Goal: Transaction & Acquisition: Book appointment/travel/reservation

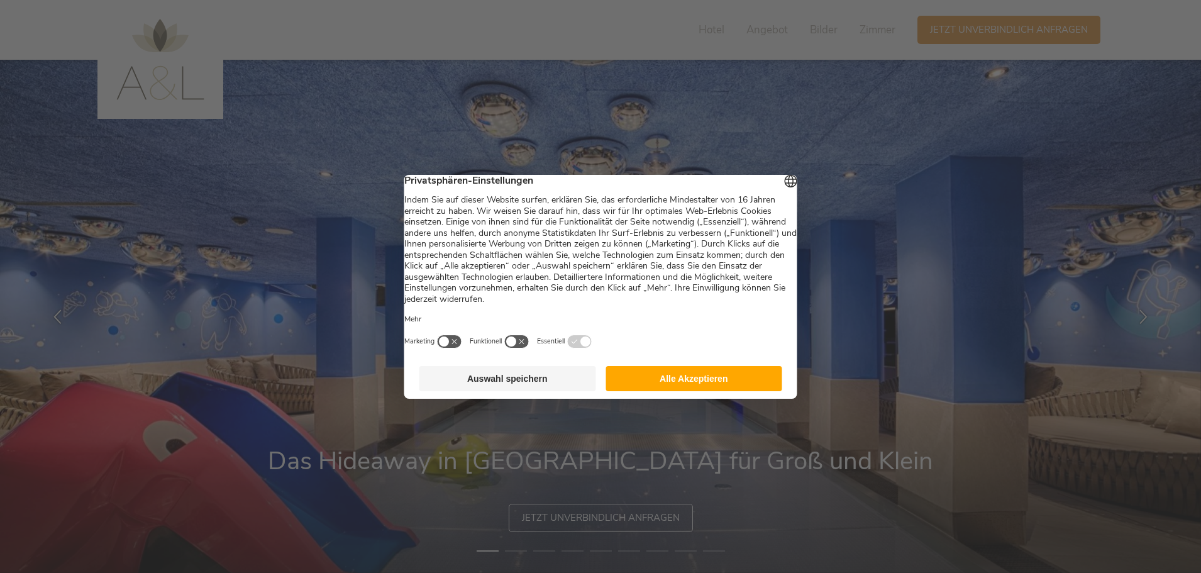
click at [524, 385] on button "Auswahl speichern" at bounding box center [507, 378] width 177 height 25
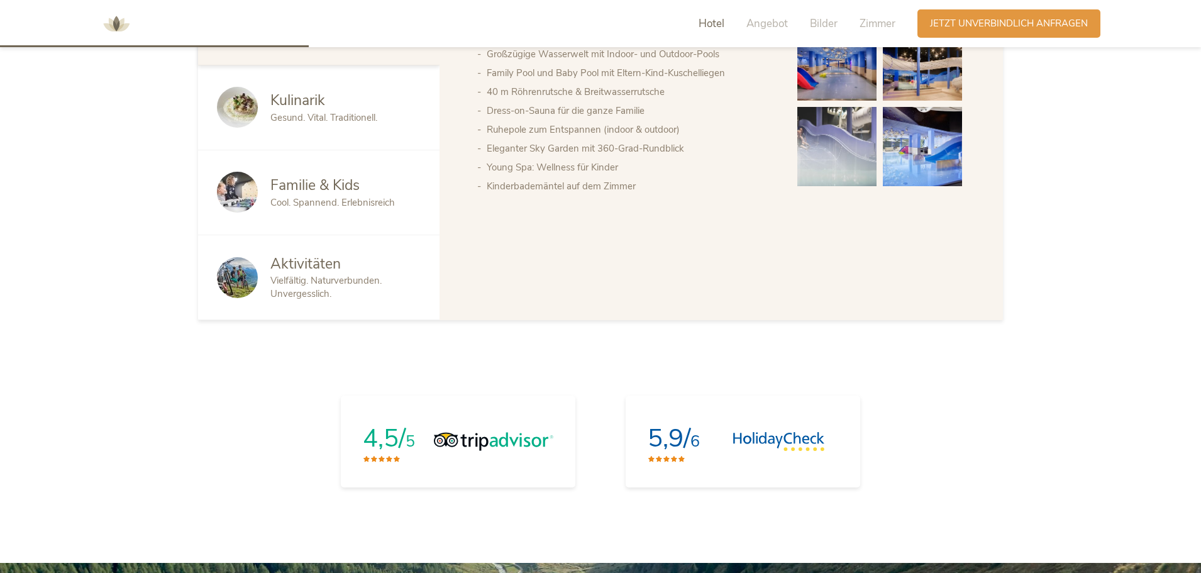
scroll to position [754, 0]
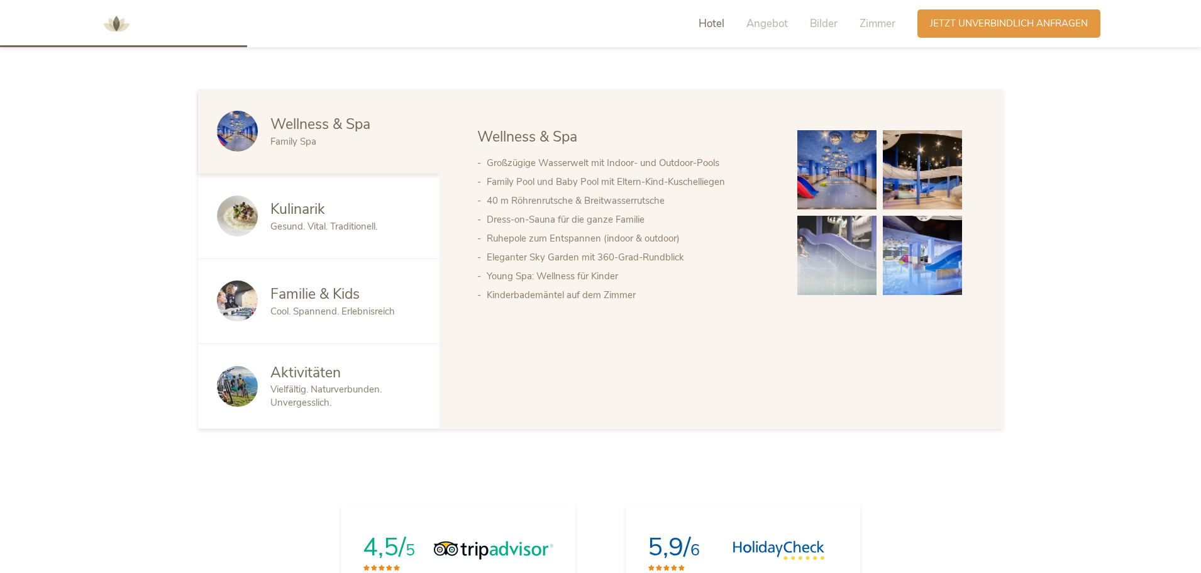
click at [307, 214] on span "Kulinarik" at bounding box center [297, 208] width 55 height 19
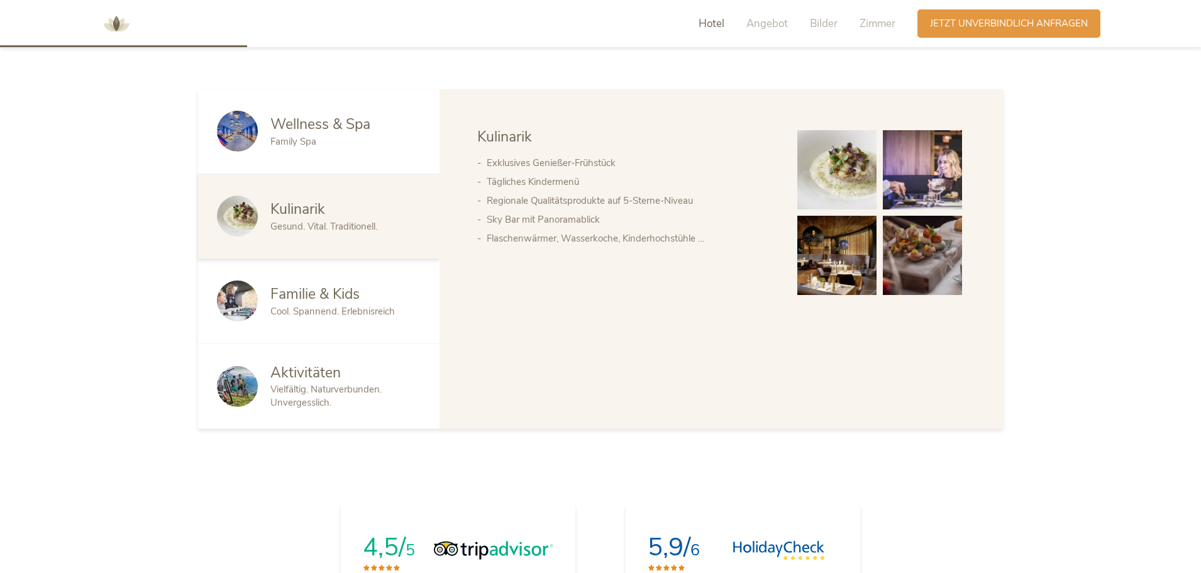
click at [853, 171] on img at bounding box center [836, 169] width 79 height 79
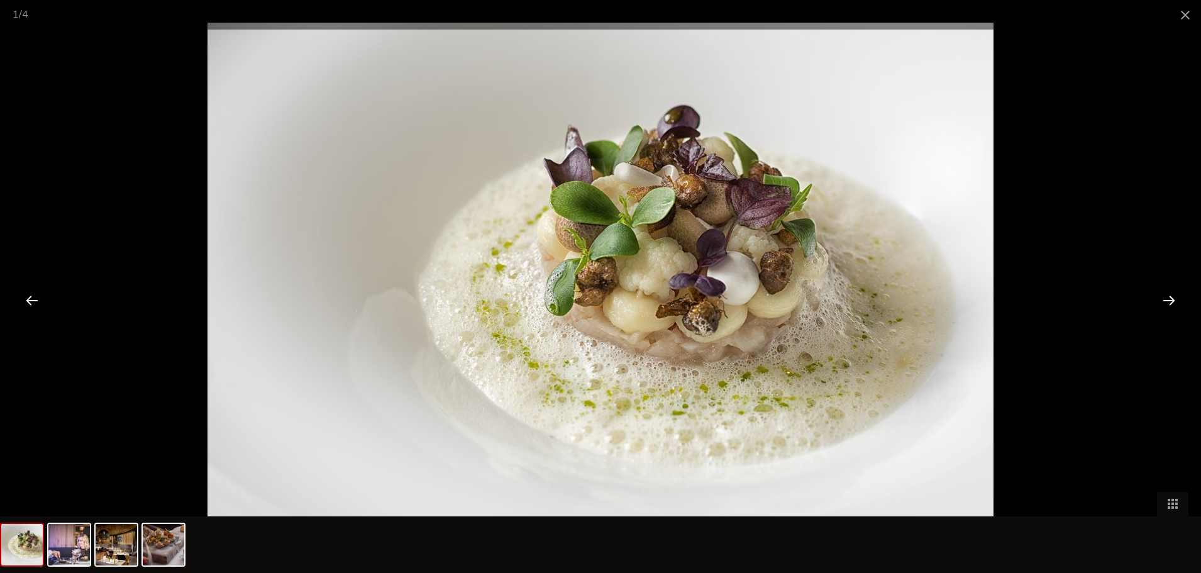
click at [1168, 302] on div at bounding box center [1168, 299] width 39 height 39
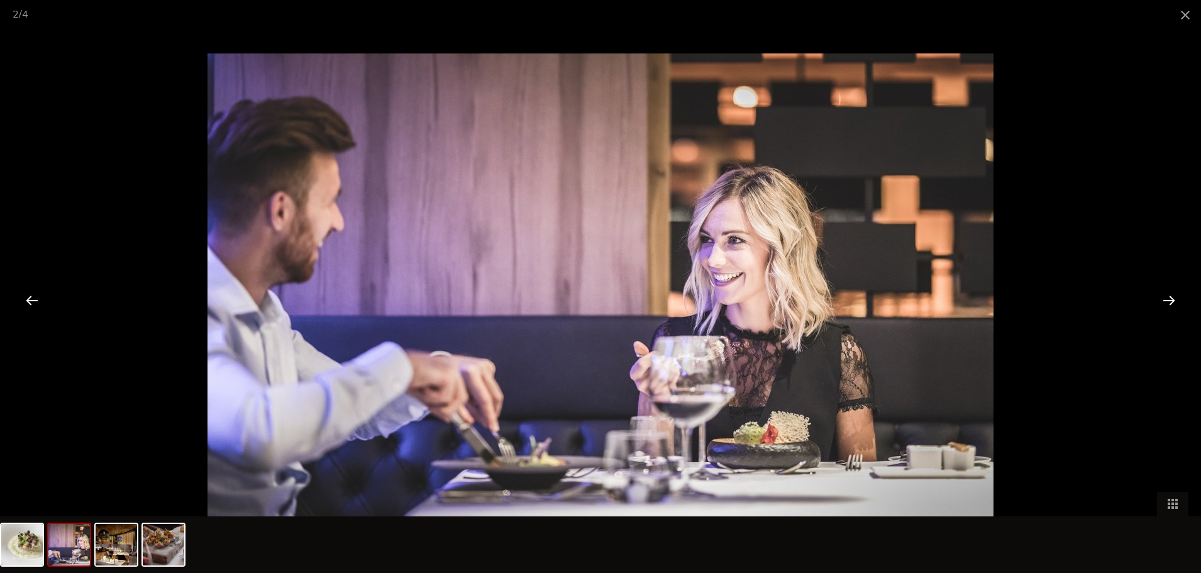
click at [1168, 302] on div at bounding box center [1168, 299] width 39 height 39
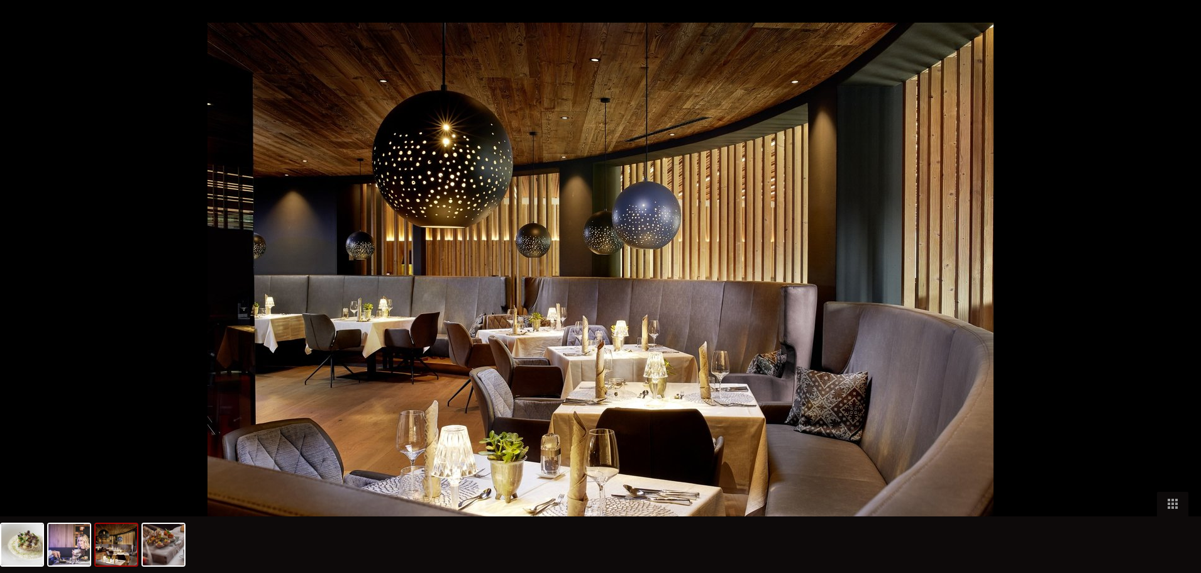
click at [1168, 302] on div at bounding box center [1174, 299] width 39 height 39
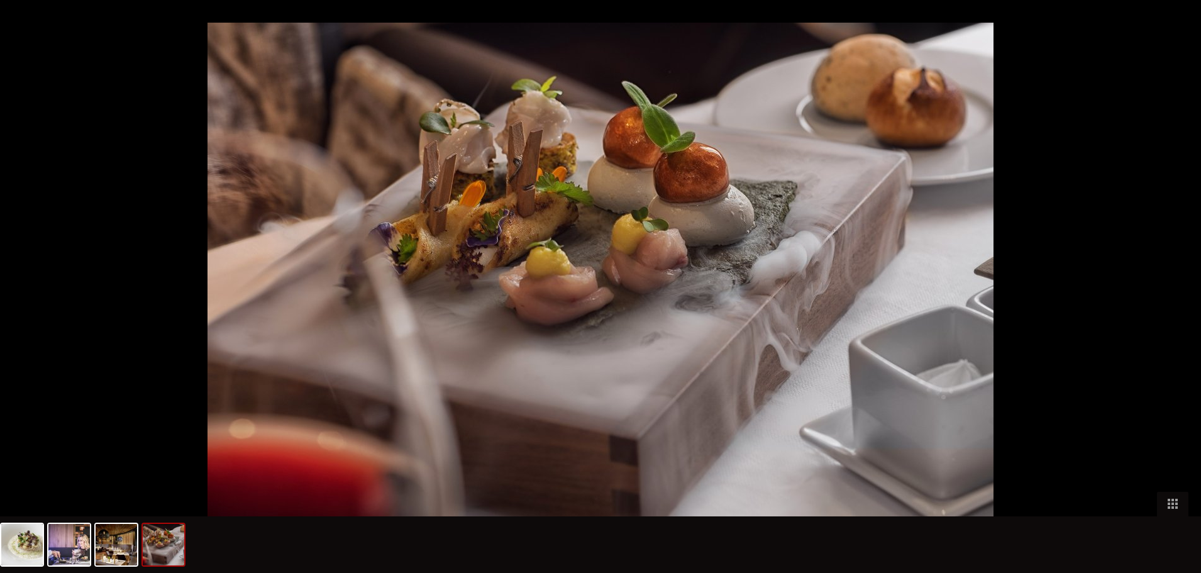
click at [1168, 302] on div at bounding box center [1174, 299] width 39 height 39
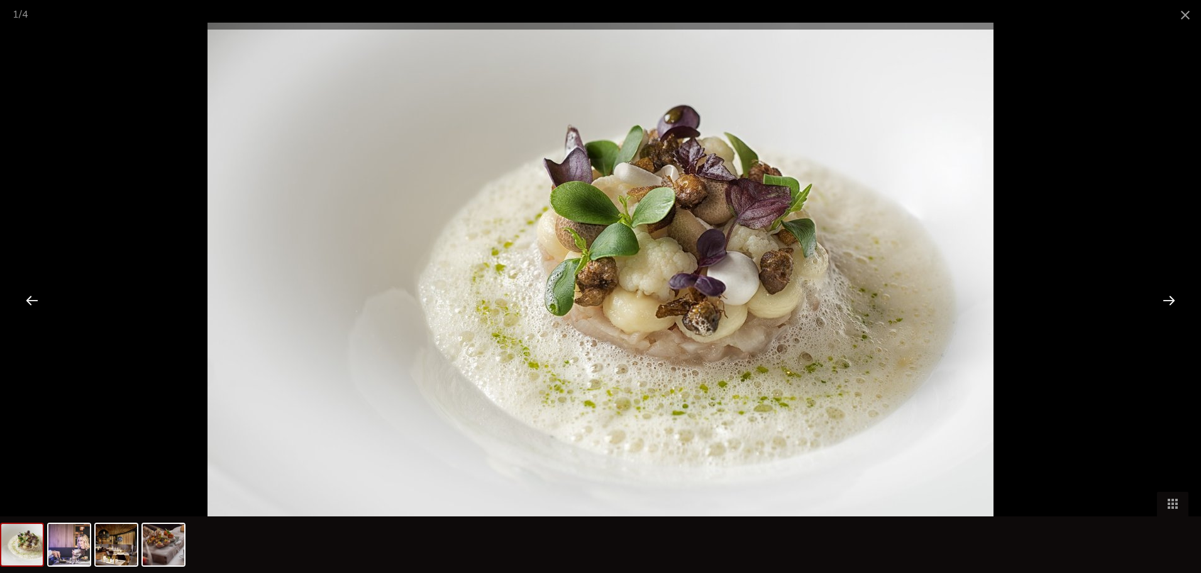
click at [1168, 302] on div at bounding box center [1168, 299] width 39 height 39
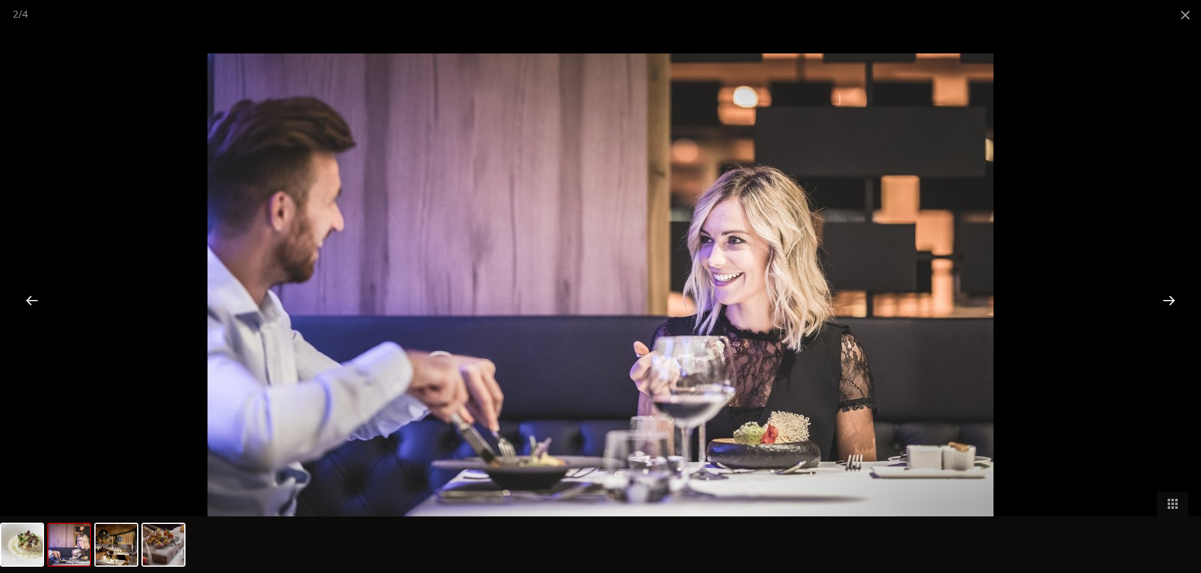
click at [1168, 302] on div at bounding box center [1168, 299] width 39 height 39
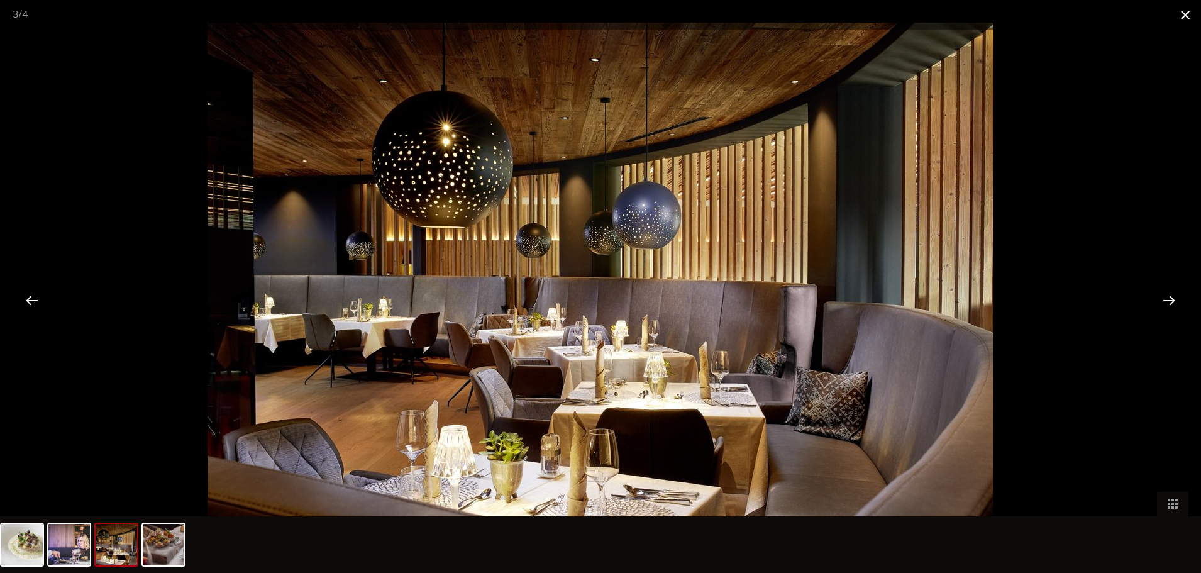
click at [1188, 14] on span at bounding box center [1184, 15] width 31 height 30
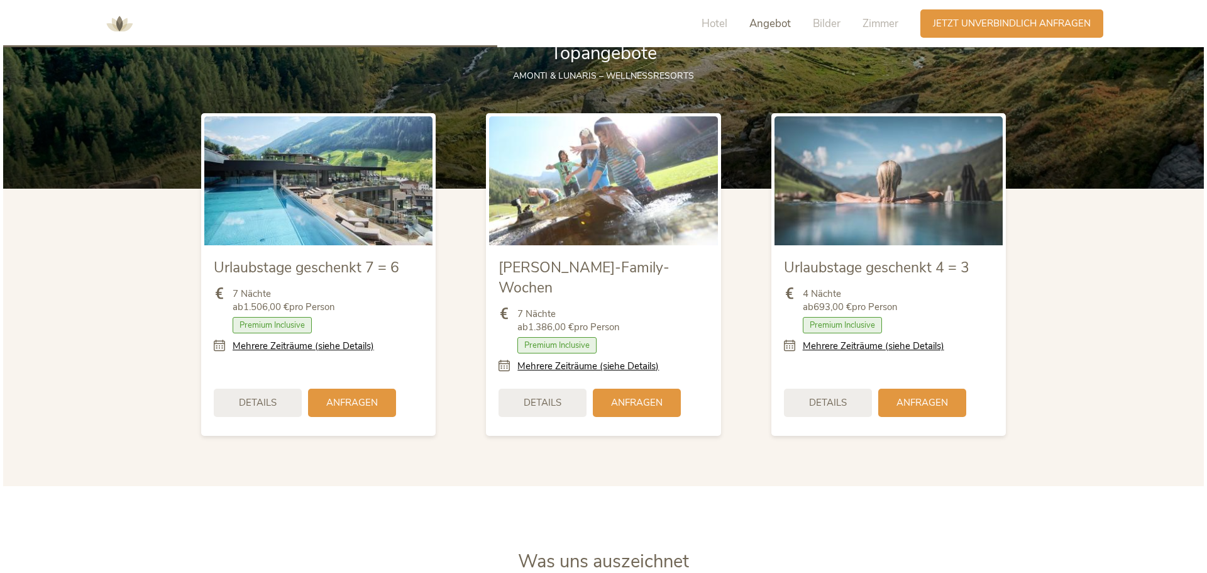
scroll to position [1509, 0]
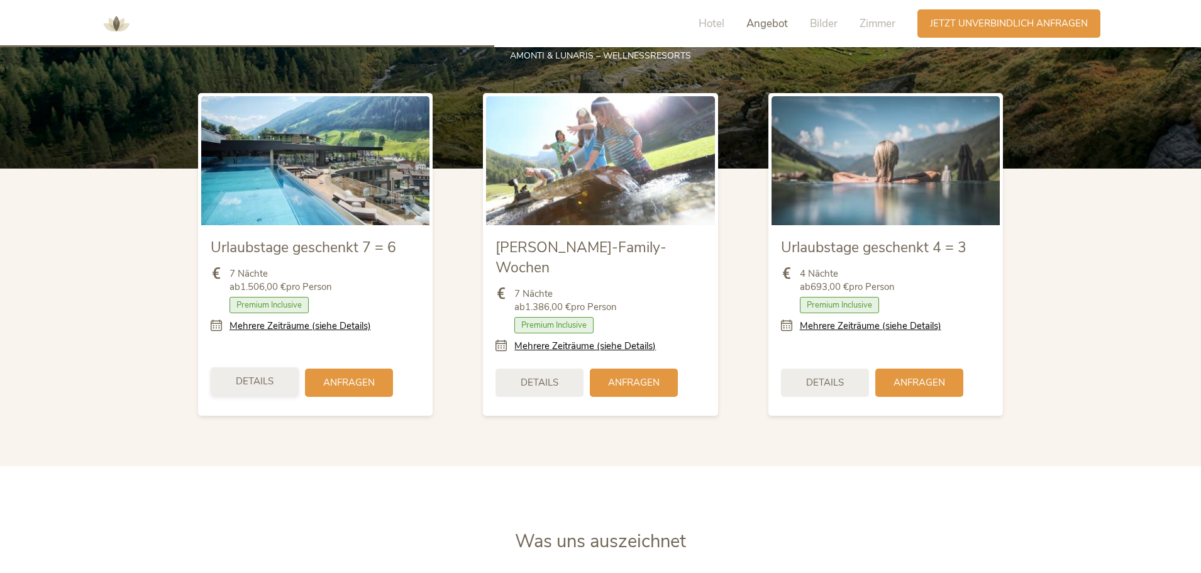
click at [267, 375] on span "Details" at bounding box center [255, 381] width 38 height 13
